Goal: Check status

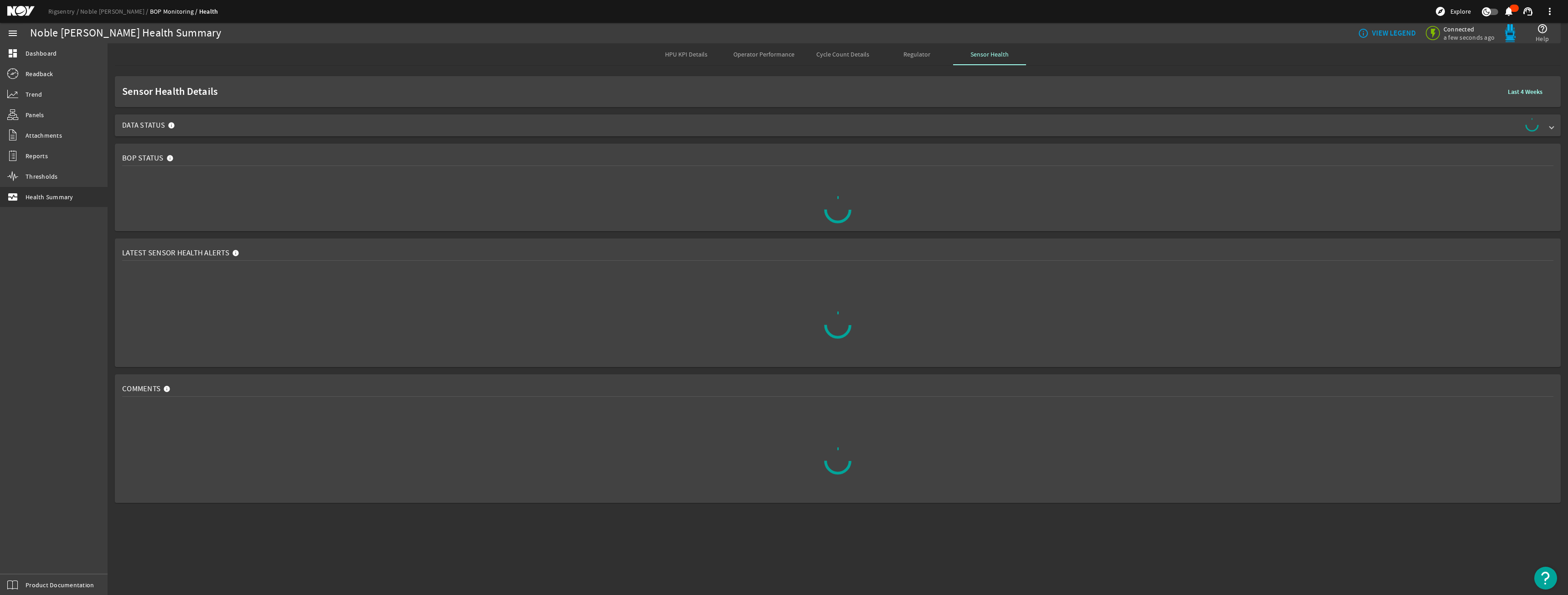
click at [182, 121] on span "Data Status" at bounding box center [836, 125] width 1427 height 15
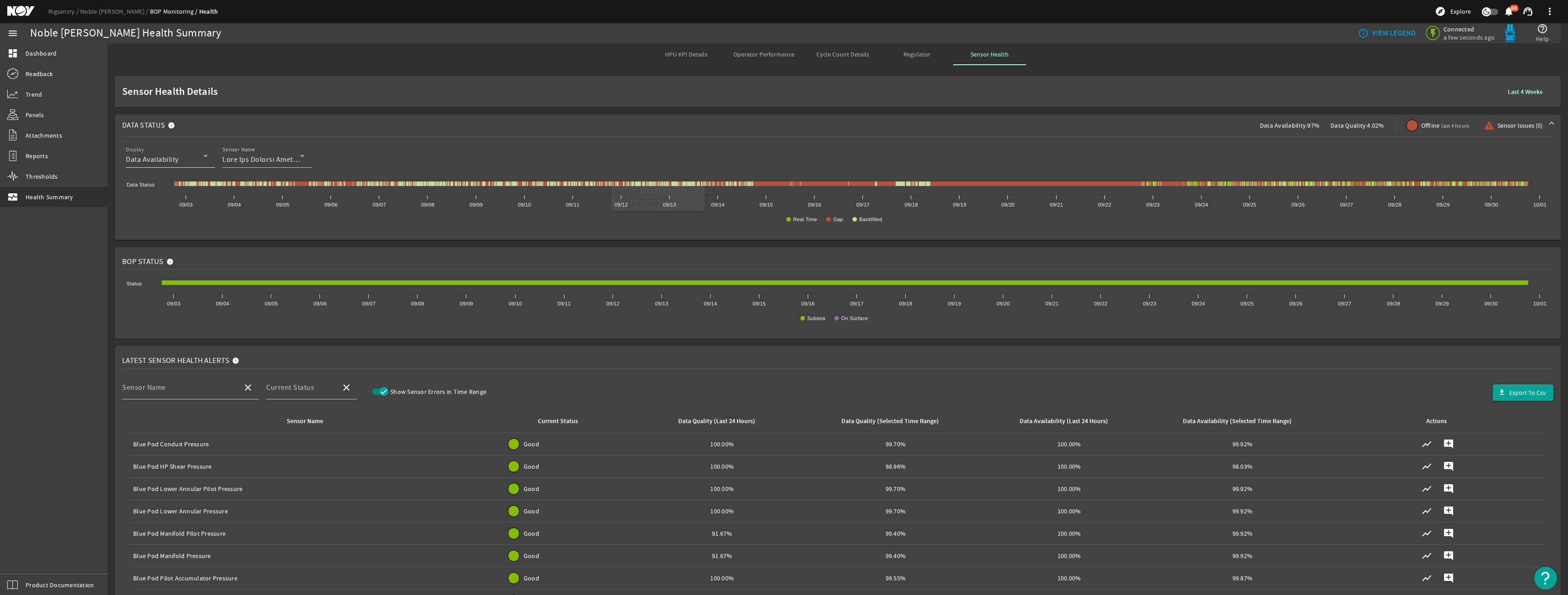
click at [181, 151] on div "Display Data Availability" at bounding box center [167, 156] width 82 height 24
click at [173, 200] on span "Data Quality" at bounding box center [153, 204] width 40 height 11
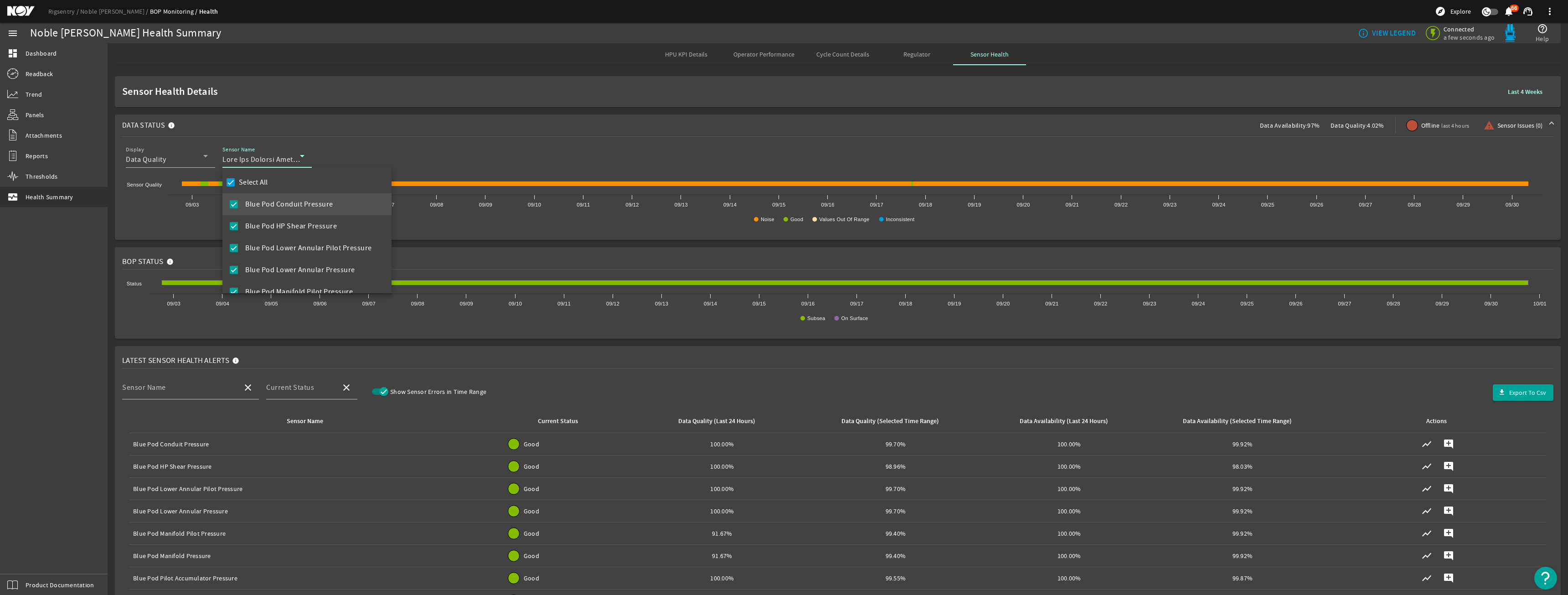
click at [251, 180] on label "Select All" at bounding box center [252, 182] width 31 height 9
click at [237, 180] on input "Select All" at bounding box center [230, 182] width 13 height 13
checkbox input "false"
click at [292, 239] on span "Diverter Manifold Pressure" at bounding box center [289, 239] width 88 height 11
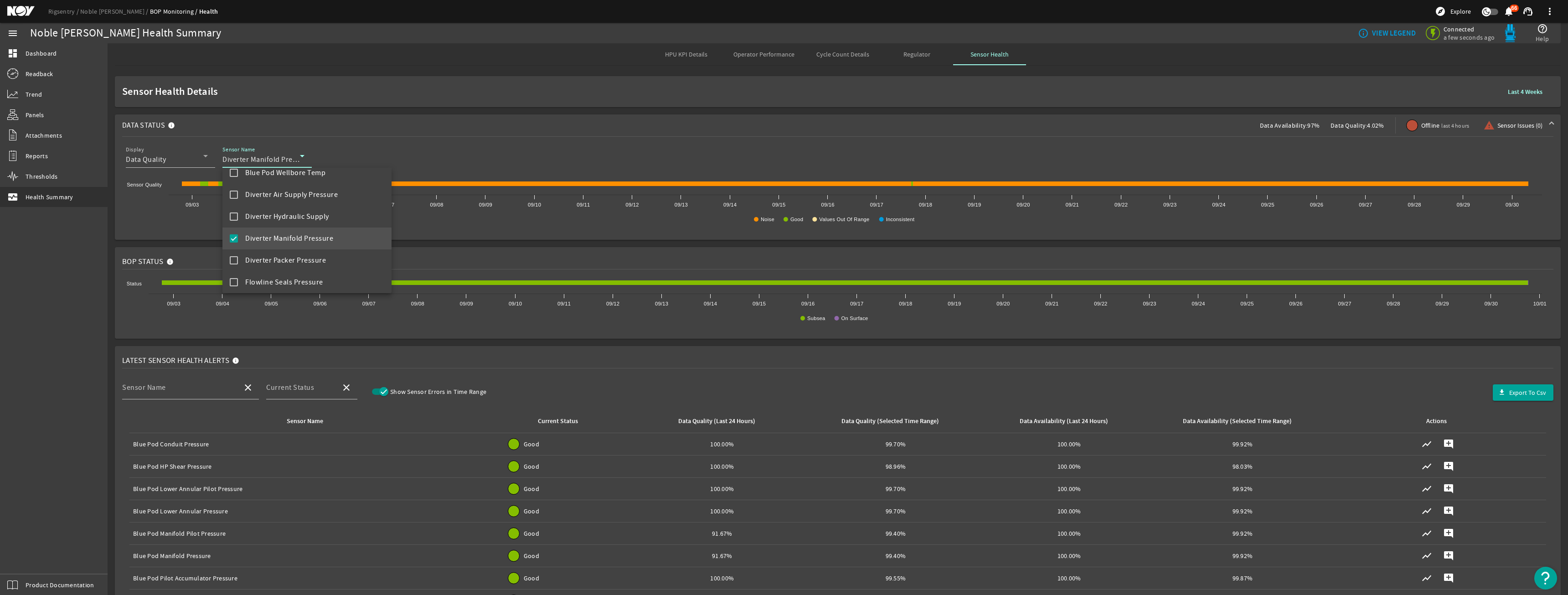
click at [407, 130] on div at bounding box center [784, 297] width 1568 height 595
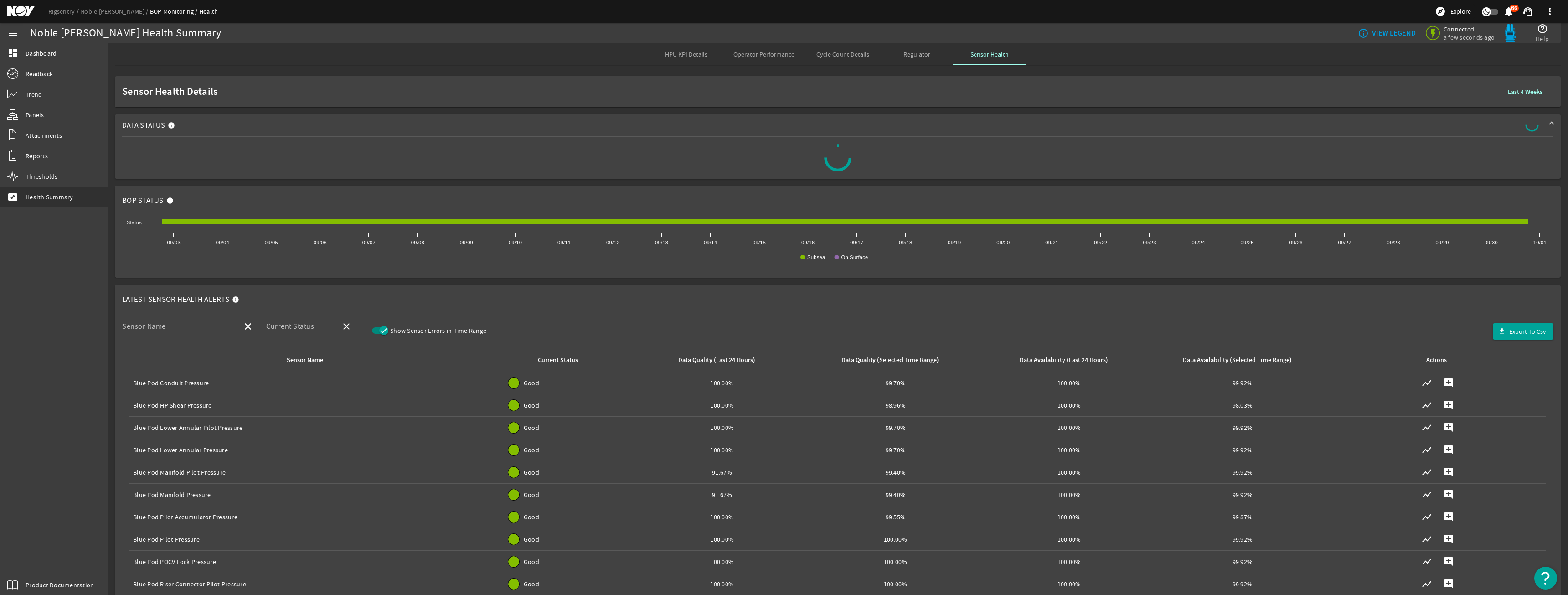
click at [407, 130] on span "Data Status" at bounding box center [836, 125] width 1427 height 15
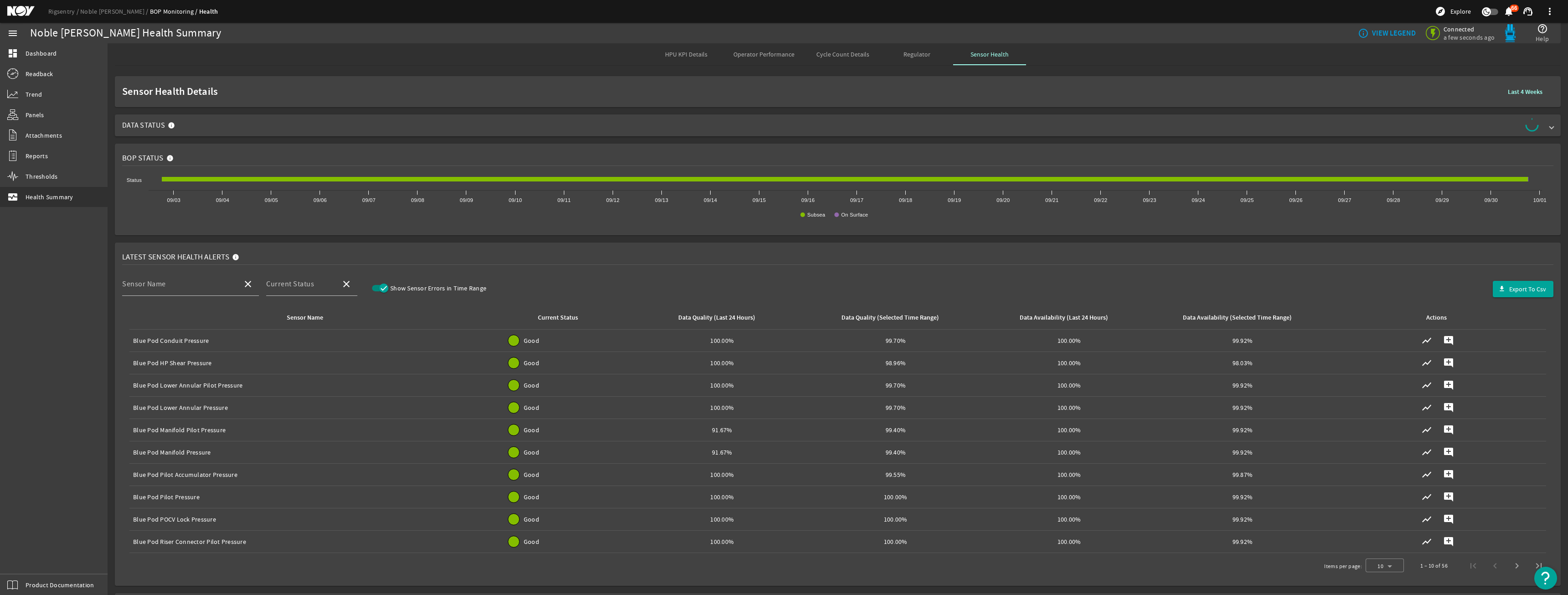
click at [407, 130] on span "Data Status" at bounding box center [836, 125] width 1427 height 15
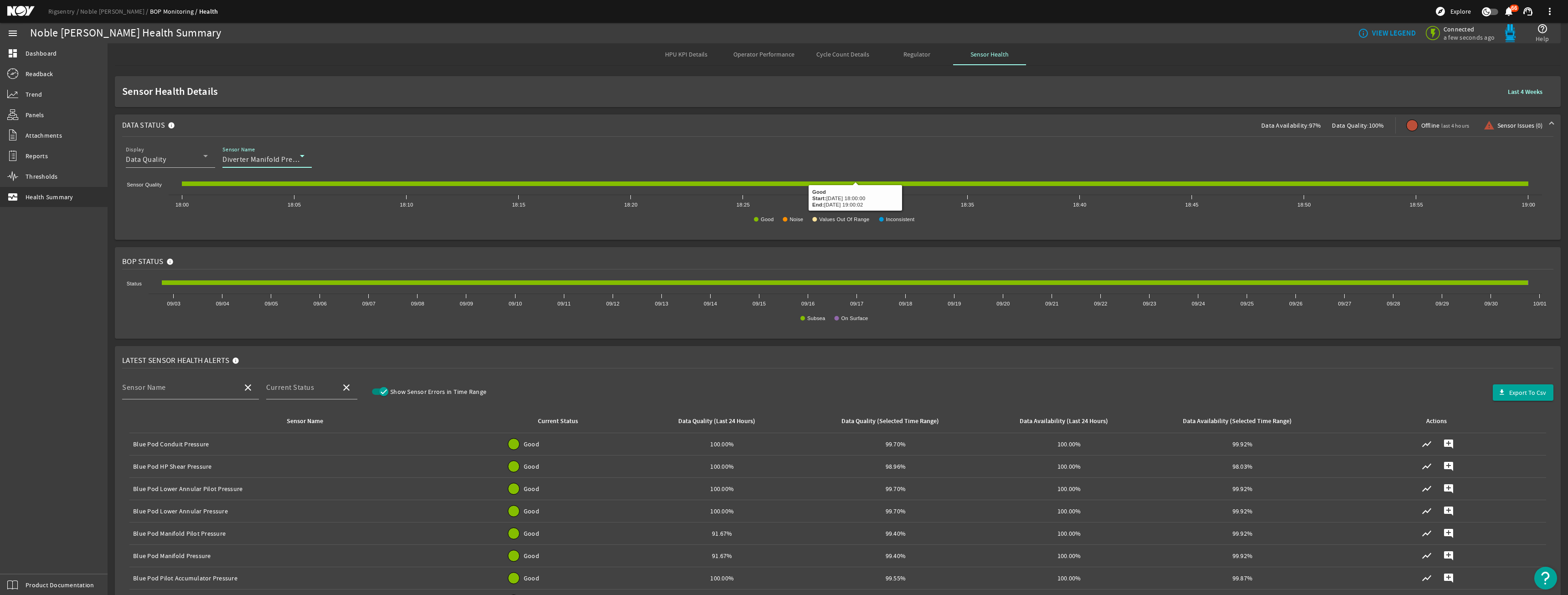
click at [295, 161] on span "Diverter Manifold Pressure" at bounding box center [266, 160] width 88 height 9
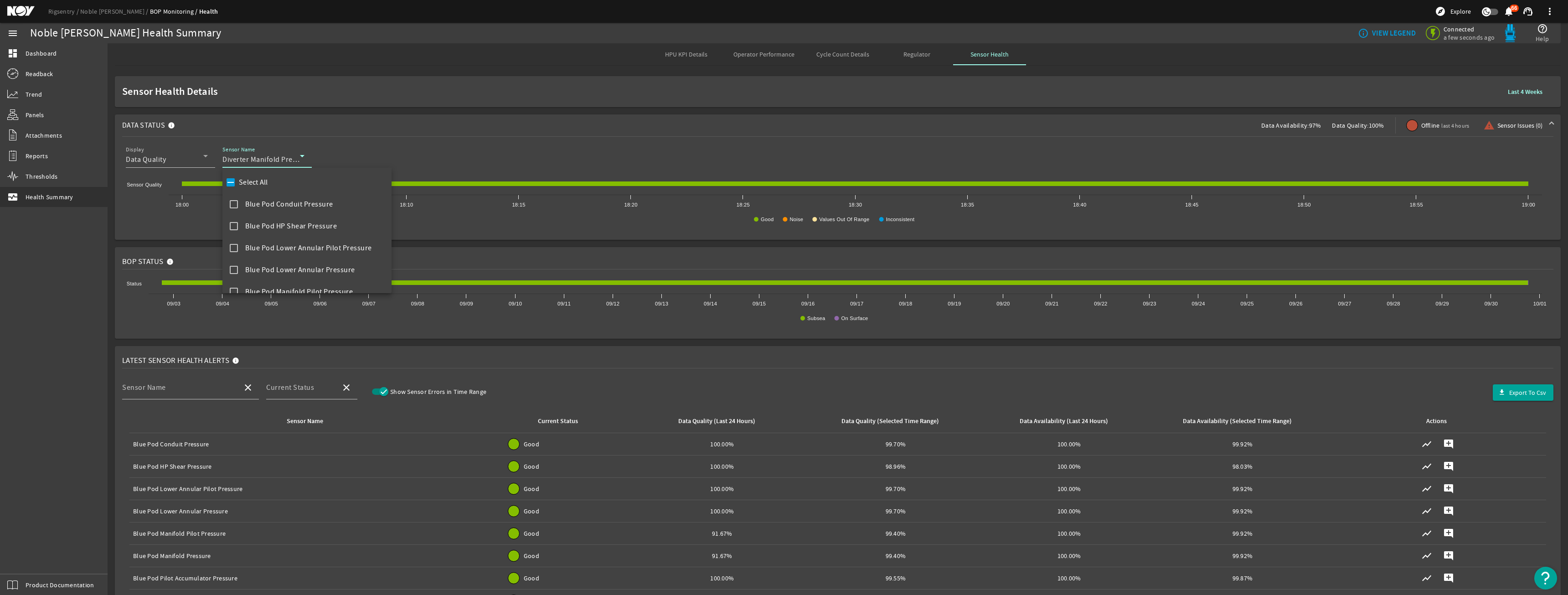
scroll to position [448, 0]
click at [633, 334] on div at bounding box center [784, 297] width 1568 height 595
